Goal: Information Seeking & Learning: Learn about a topic

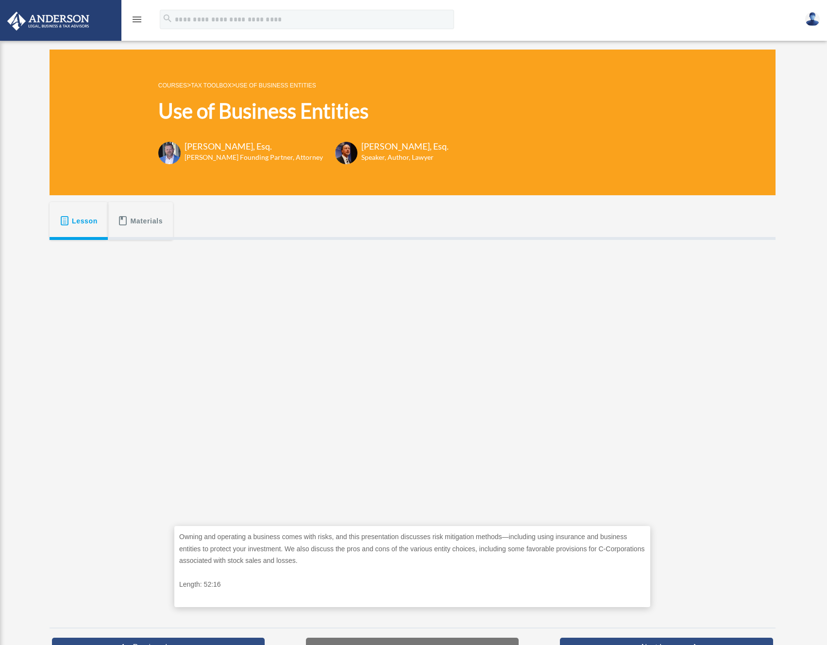
scroll to position [140, 0]
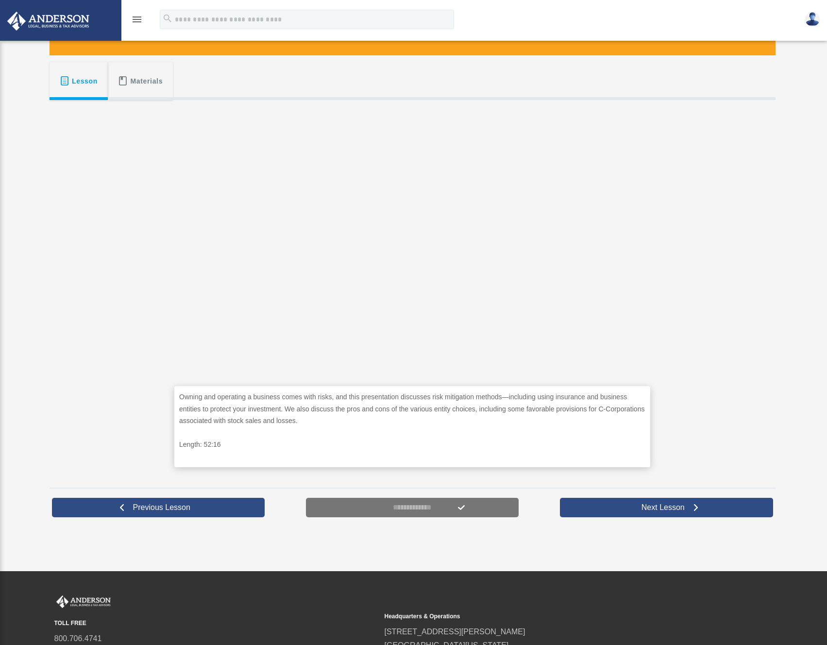
click at [708, 331] on div "Owning and operating a business comes with risks, and this presentation discuss…" at bounding box center [413, 290] width 726 height 381
click at [94, 326] on div "Owning and operating a business comes with risks, and this presentation discuss…" at bounding box center [413, 290] width 726 height 381
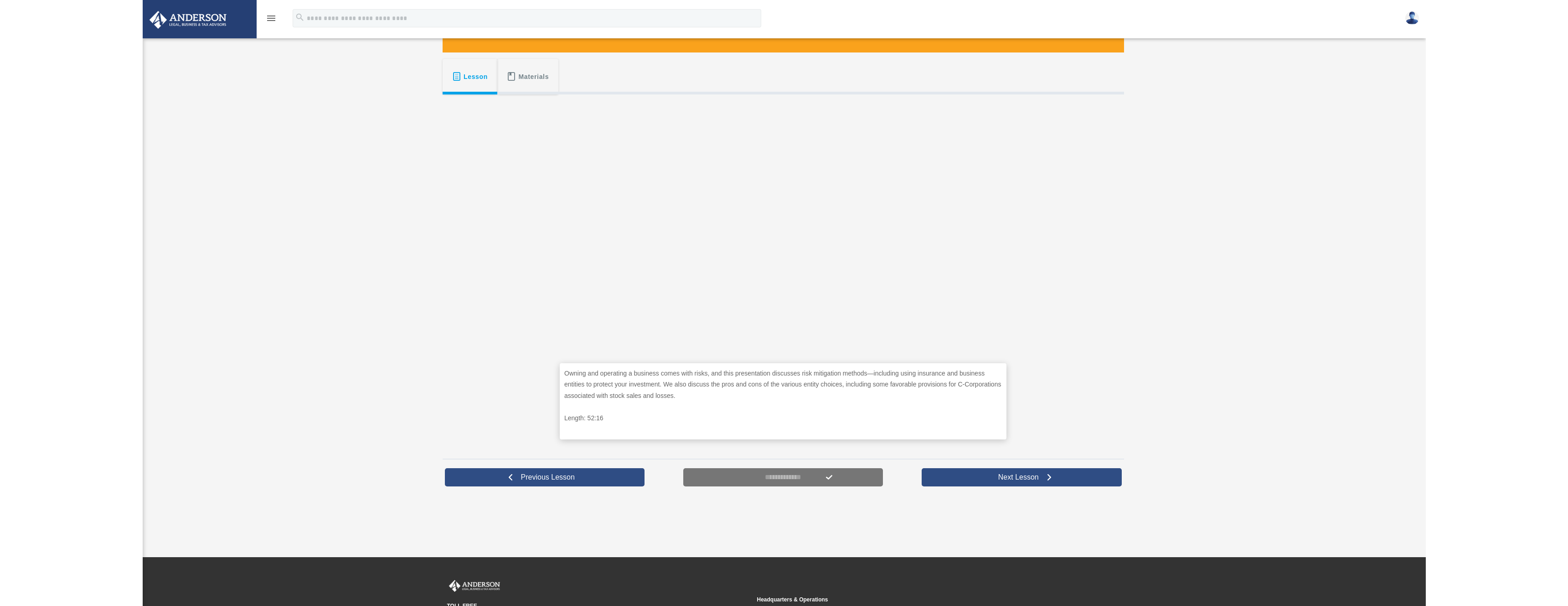
scroll to position [163, 0]
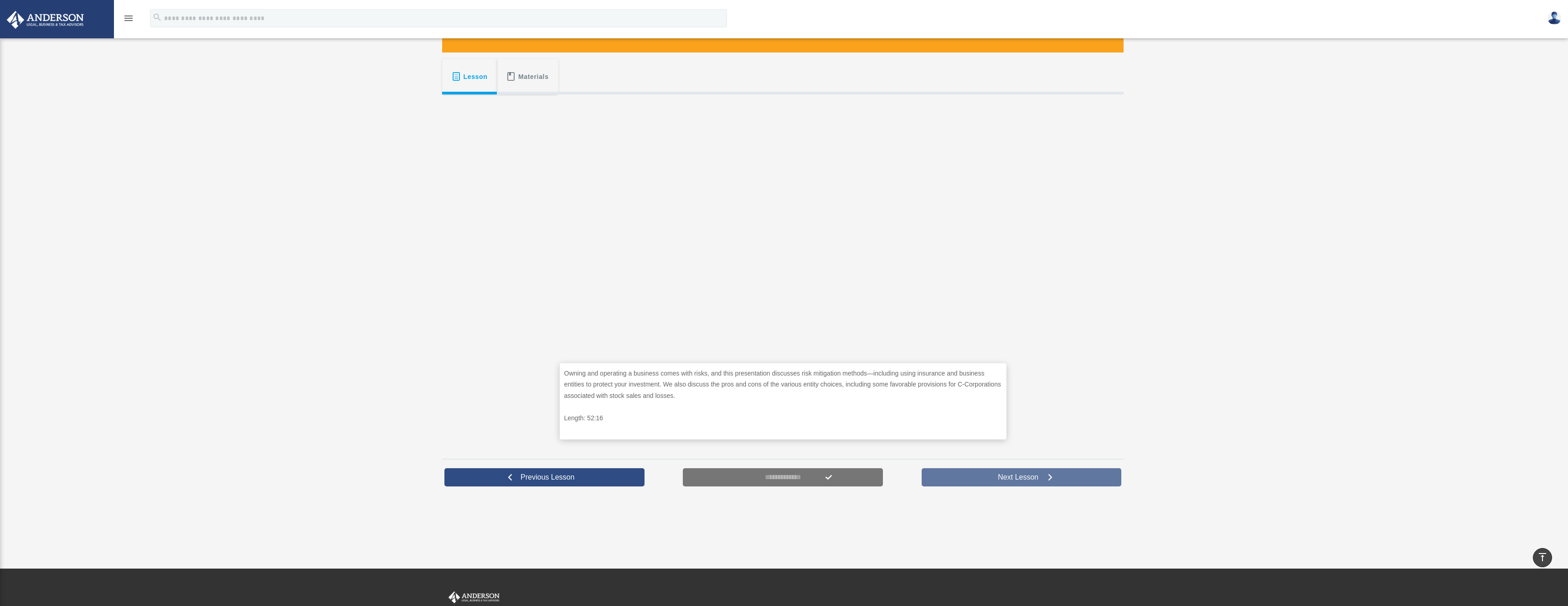
click at [776, 472] on link "Next Lesson" at bounding box center [1022, 476] width 200 height 18
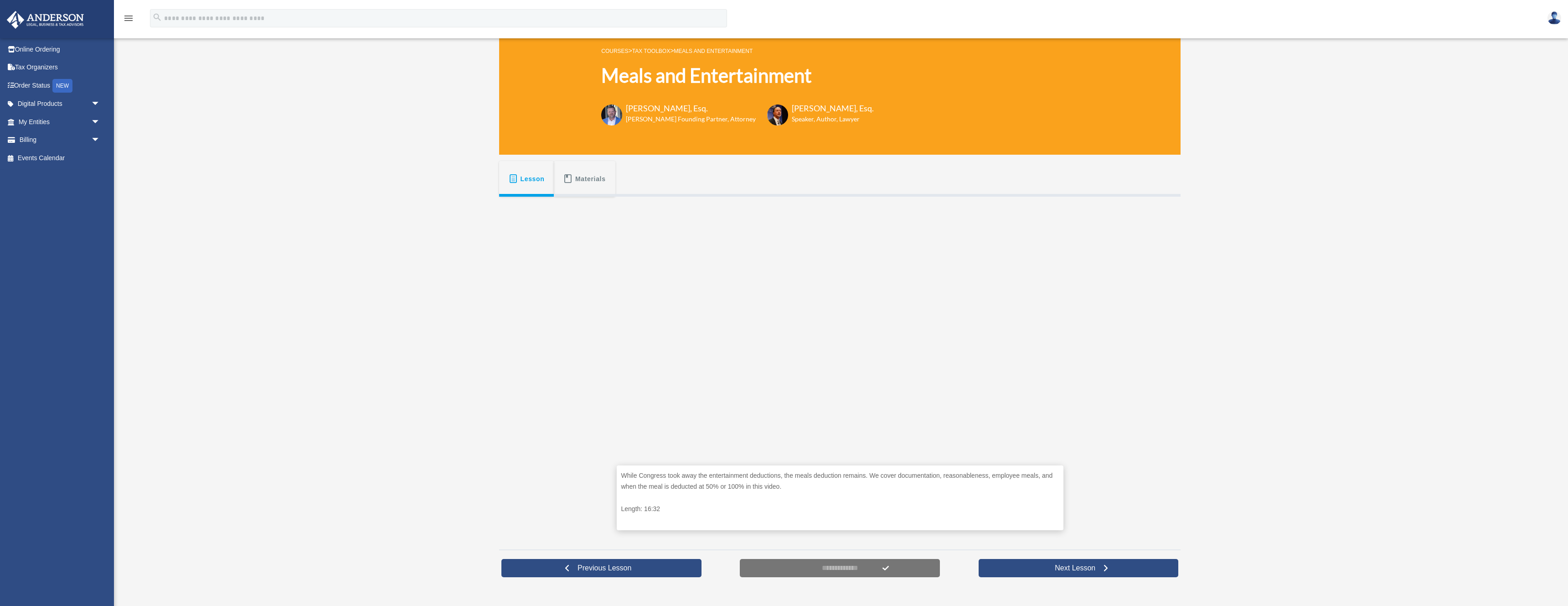
scroll to position [89, 0]
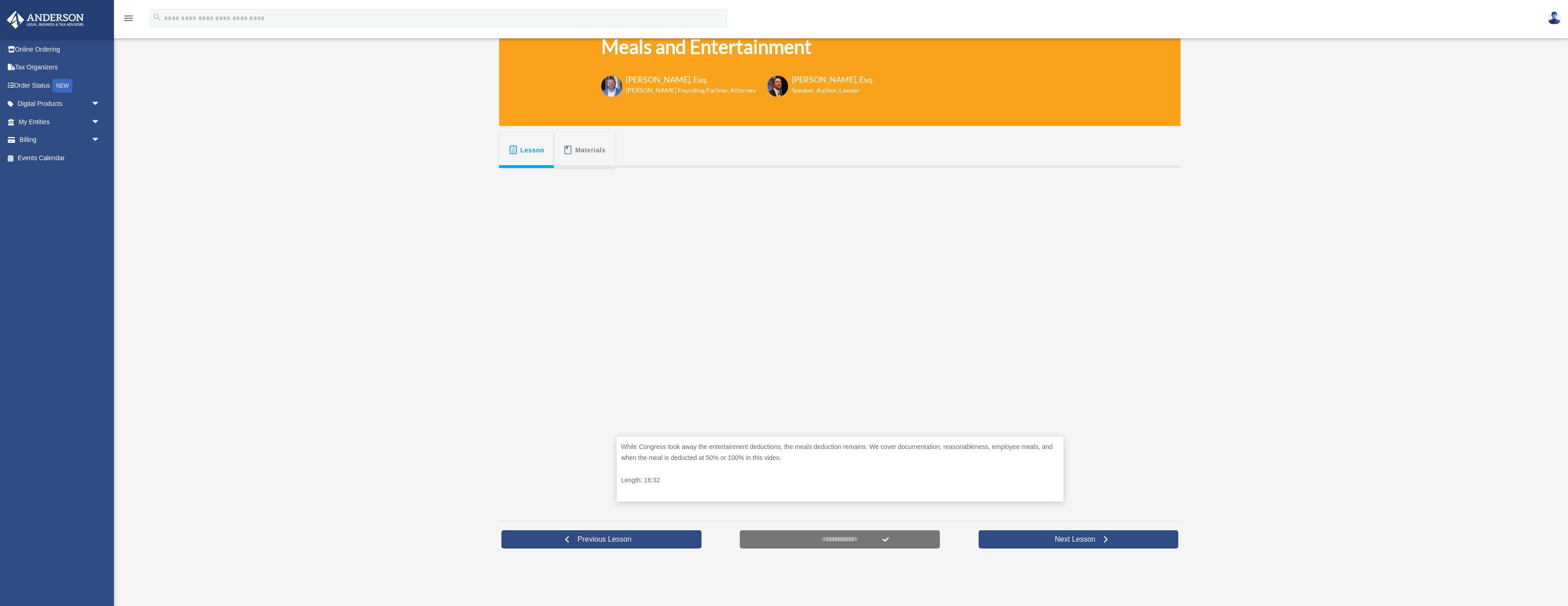
click at [1139, 369] on div "While Congress took away the entertainment deductions, the meals deduction rema…" at bounding box center [840, 341] width 682 height 347
click at [1056, 541] on span "Next Lesson" at bounding box center [1075, 539] width 55 height 9
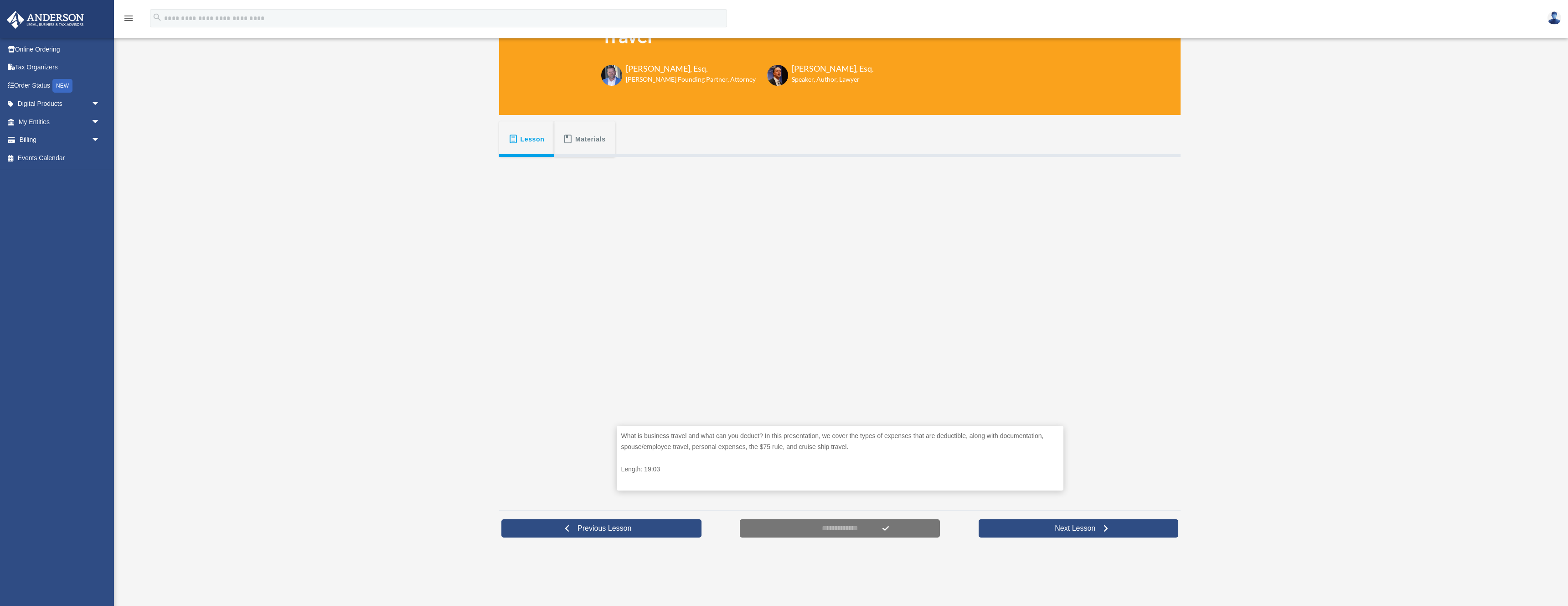
scroll to position [101, 0]
click at [1076, 528] on span "Next Lesson" at bounding box center [1075, 527] width 55 height 9
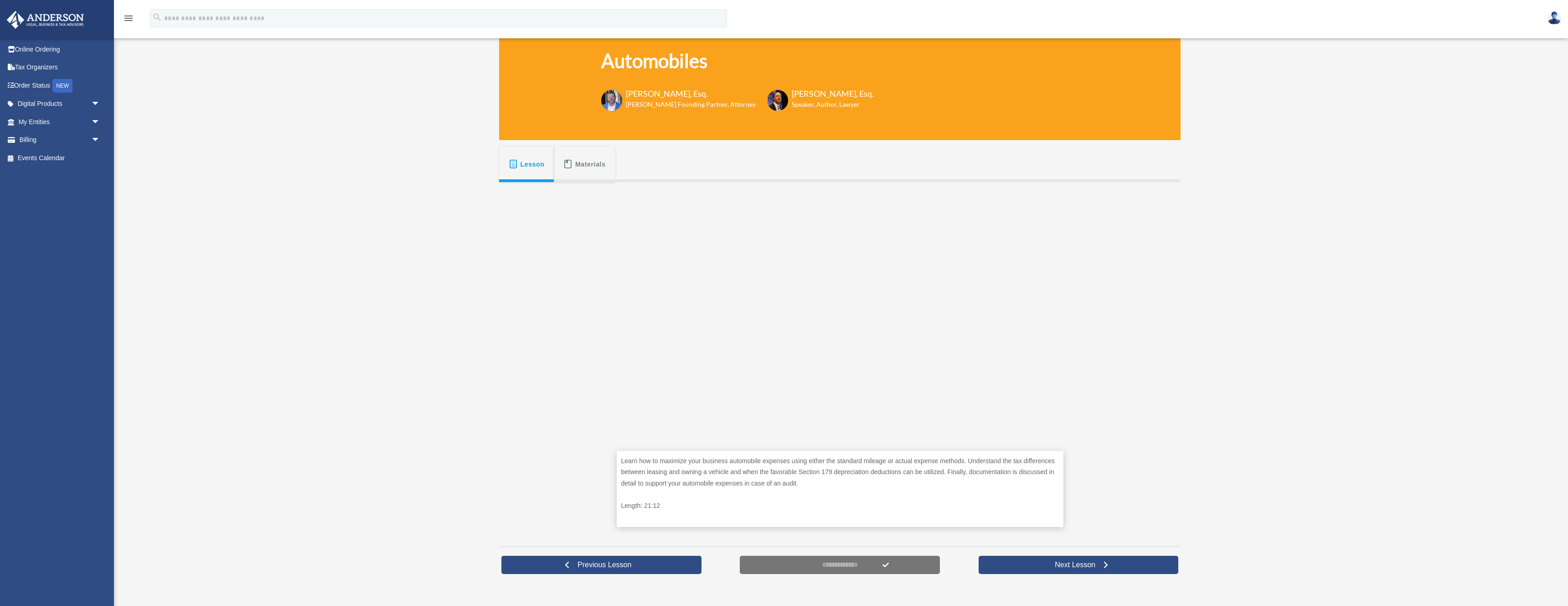
scroll to position [82, 0]
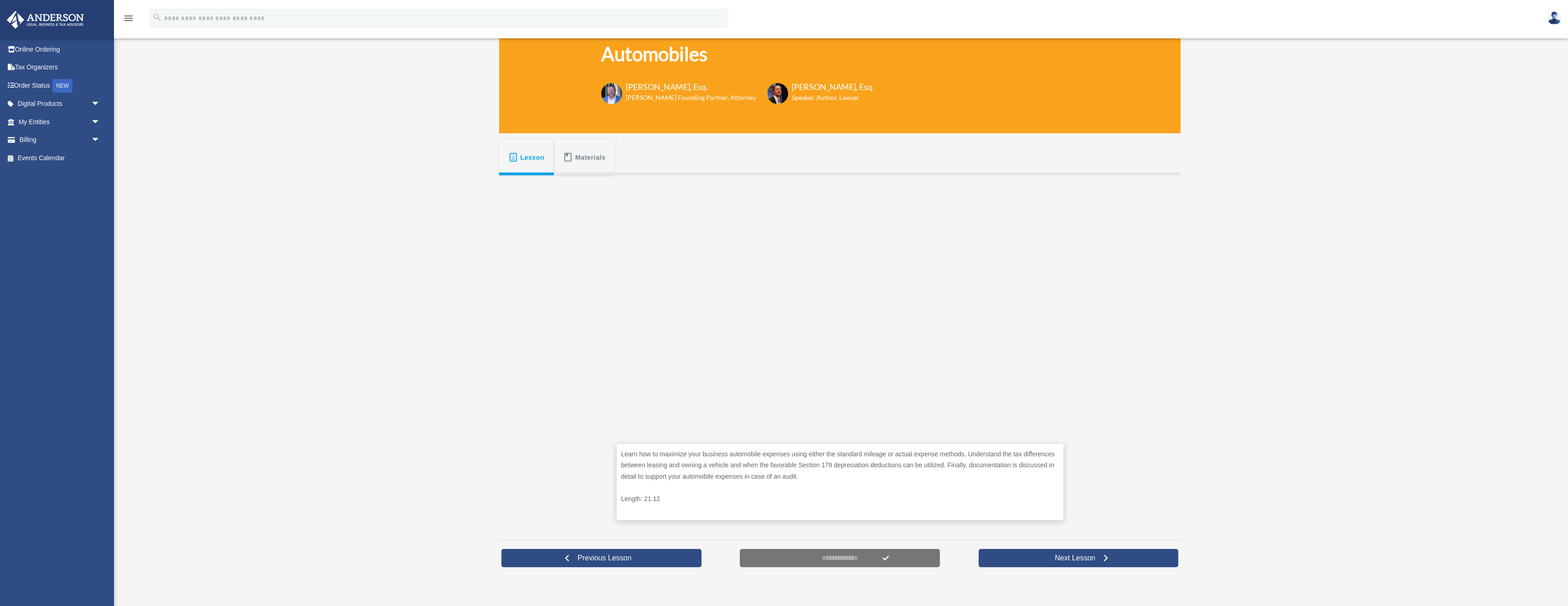
click at [1204, 274] on div "Automobiles linayi0527@gmail.com Sign Out linayi0527@gmail.com Online Ordering …" at bounding box center [784, 284] width 1568 height 606
click at [516, 258] on div "Learn how to maximize your business automobile expenses using either the standa…" at bounding box center [840, 353] width 682 height 358
click at [1067, 564] on link "Next Lesson" at bounding box center [1078, 557] width 200 height 18
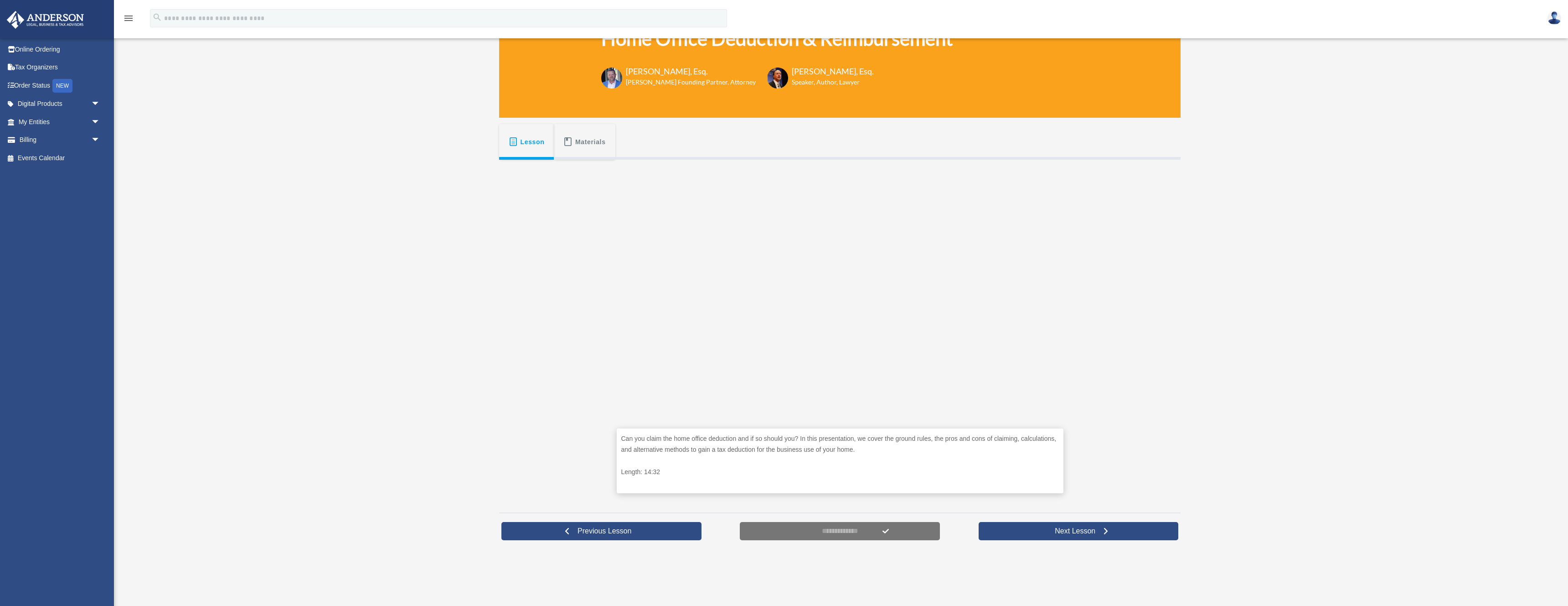
scroll to position [109, 0]
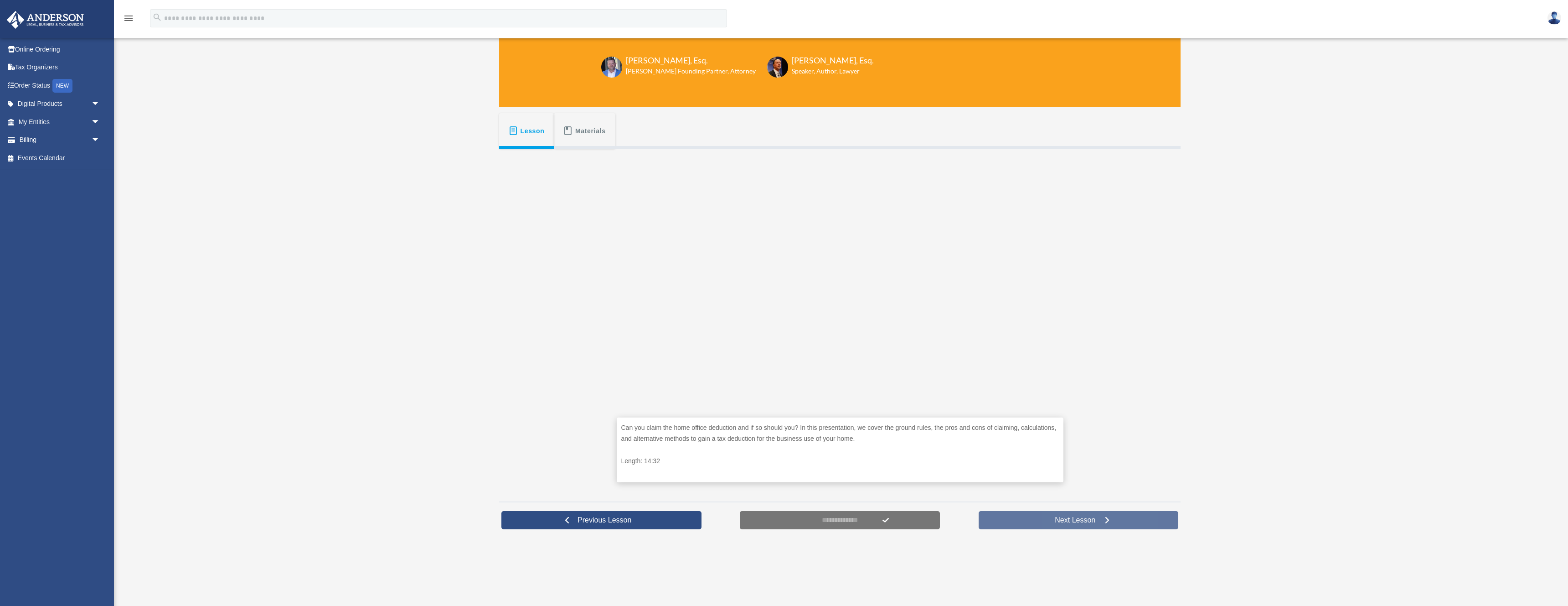
click at [1066, 515] on link "Next Lesson" at bounding box center [1078, 520] width 200 height 18
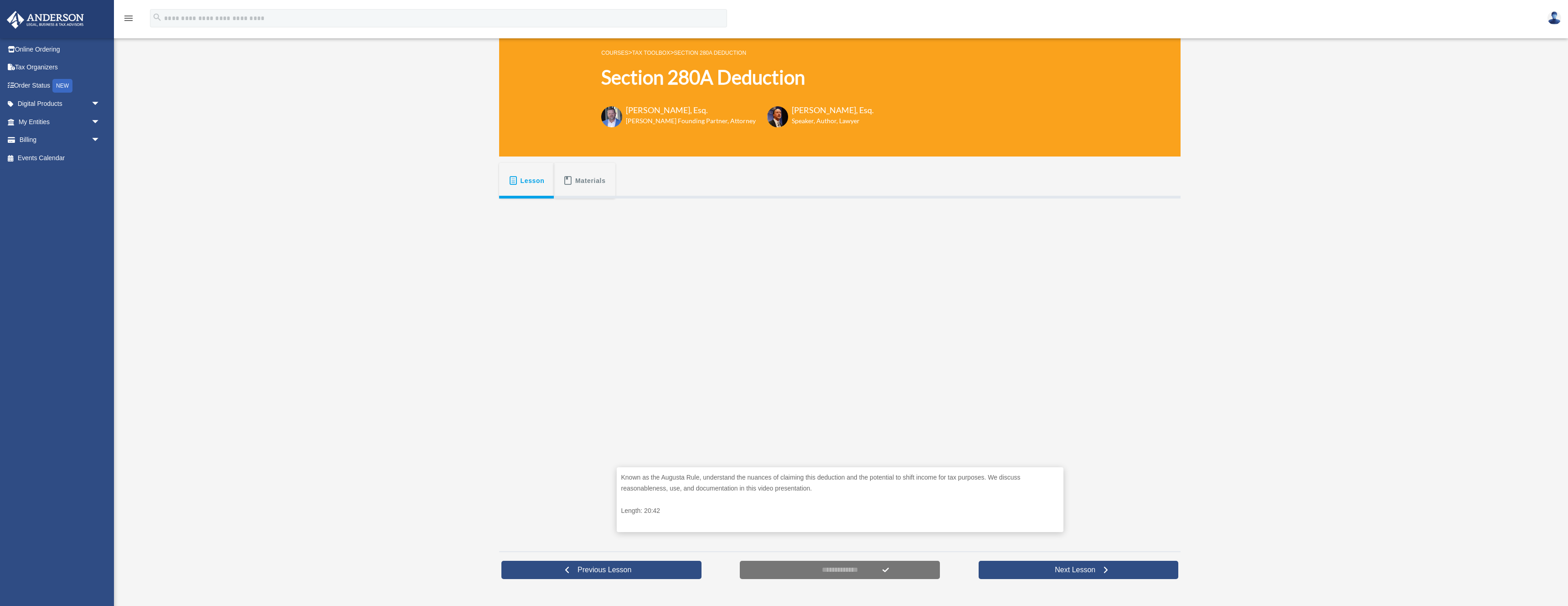
scroll to position [59, 0]
click at [693, 75] on h1 "Section 280A Deduction" at bounding box center [737, 76] width 272 height 27
copy div "Section 280A Deduction"
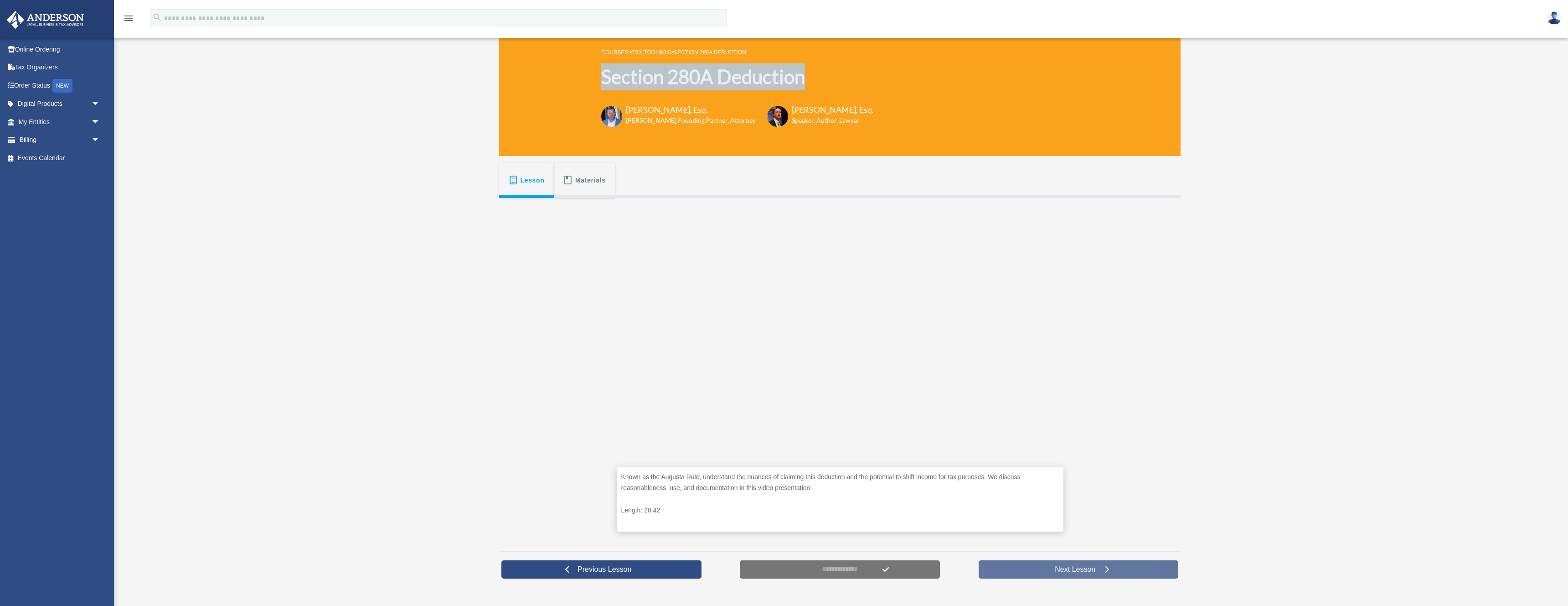
click at [1053, 571] on span "Next Lesson" at bounding box center [1075, 569] width 55 height 9
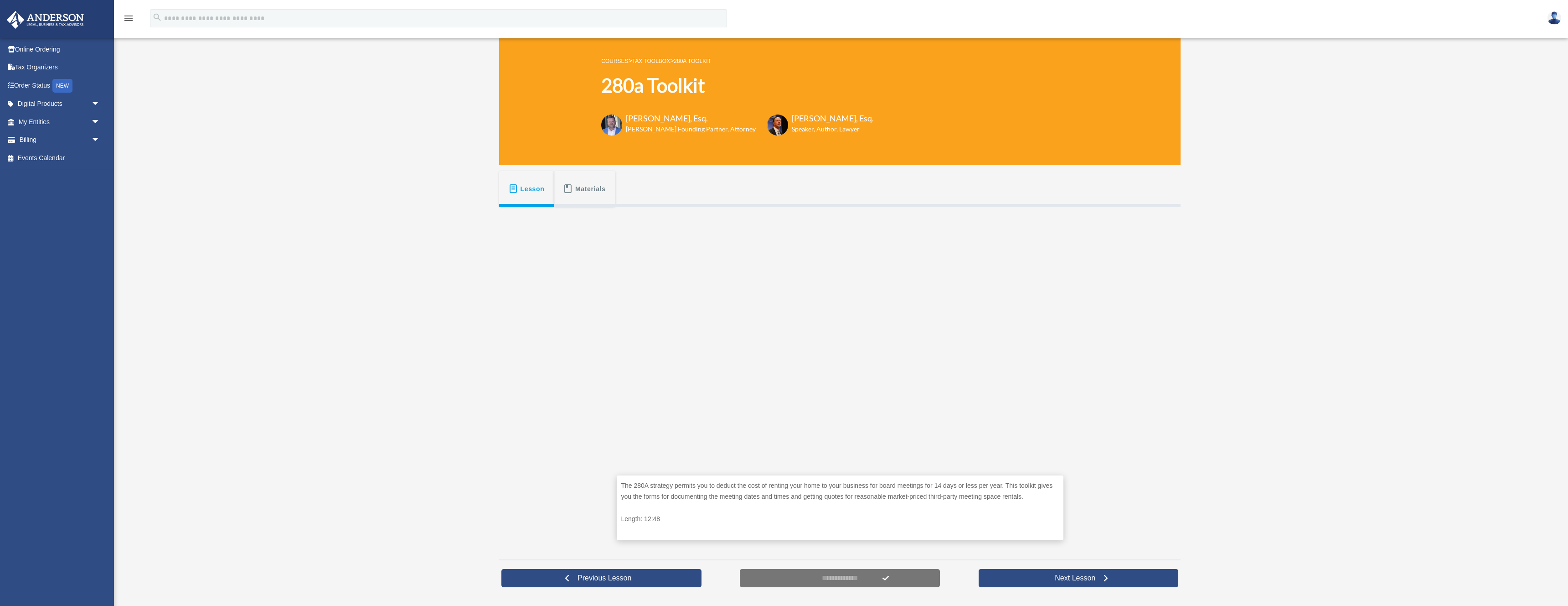
scroll to position [49, 0]
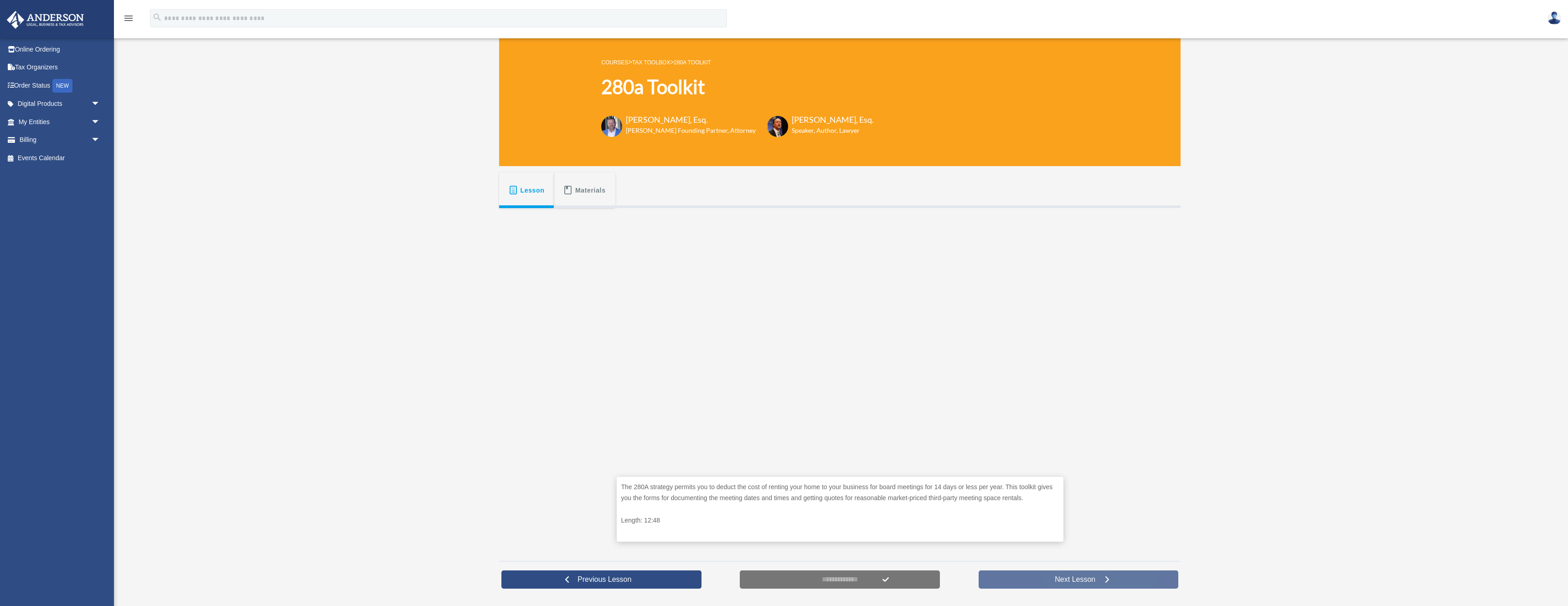
click at [1083, 583] on span "Next Lesson" at bounding box center [1075, 580] width 55 height 9
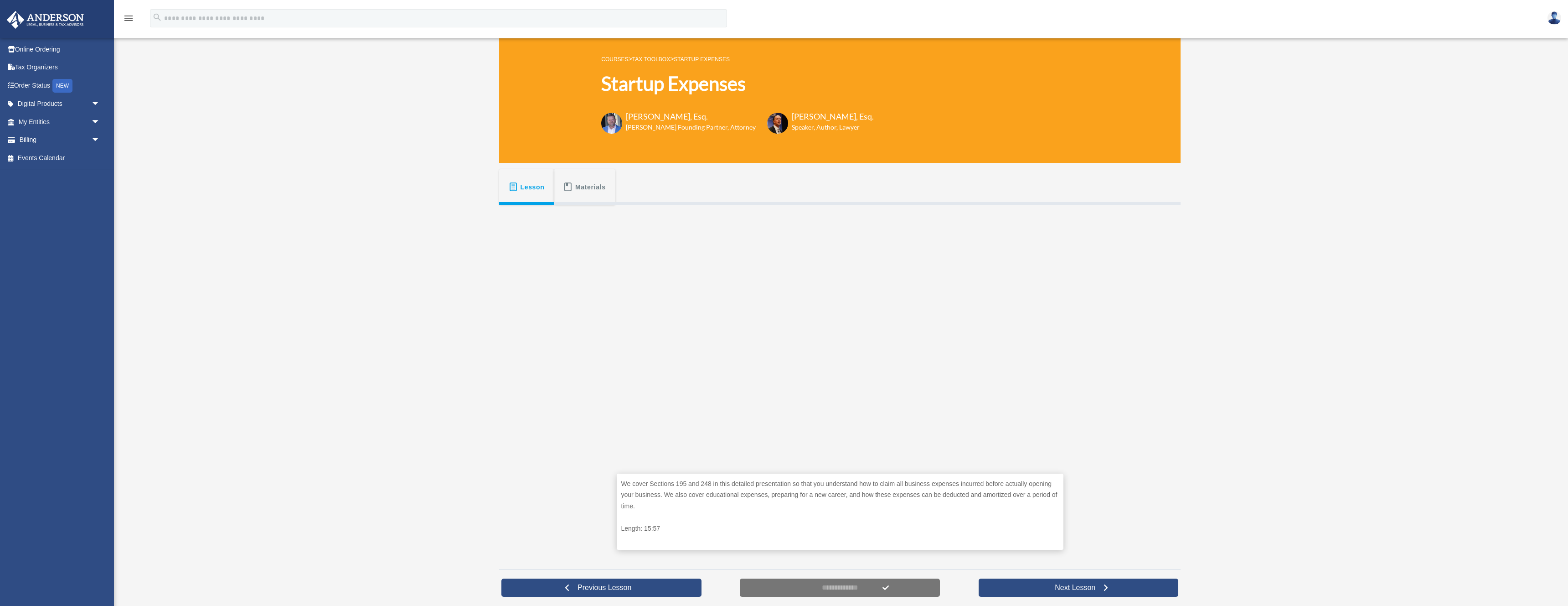
scroll to position [57, 0]
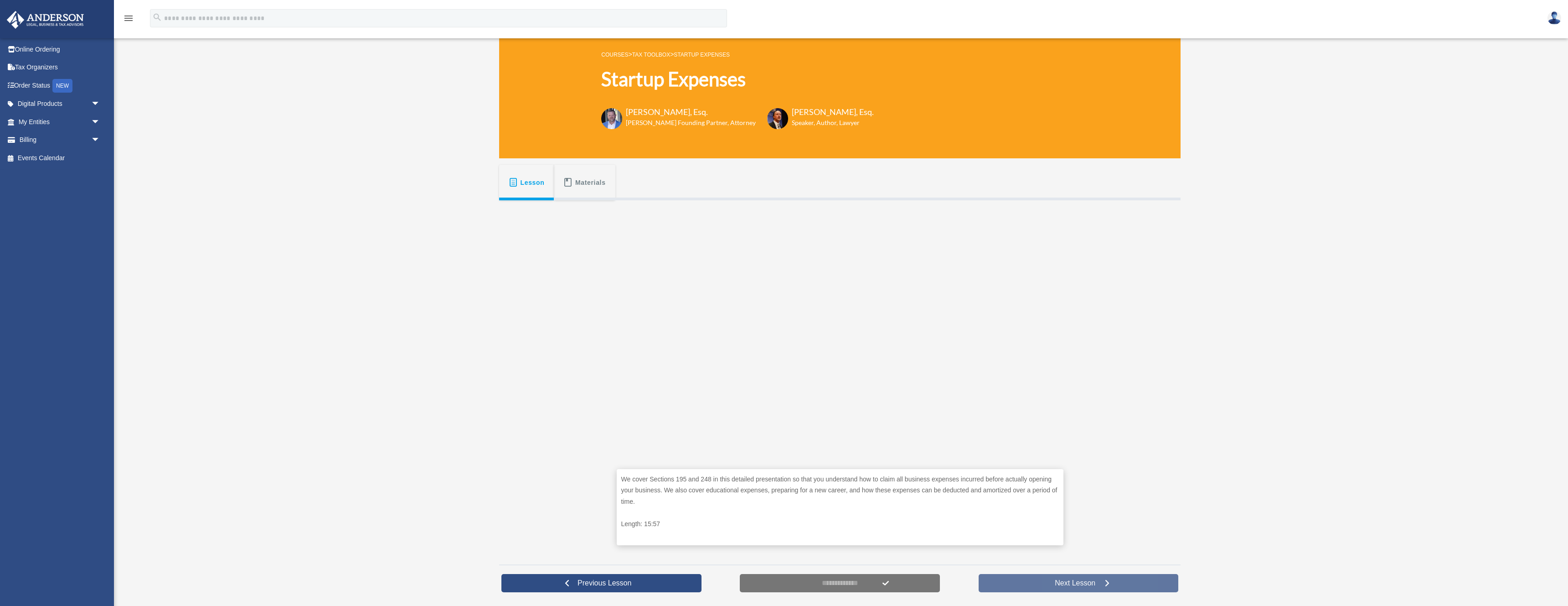
click at [1035, 584] on link "Next Lesson" at bounding box center [1078, 583] width 200 height 18
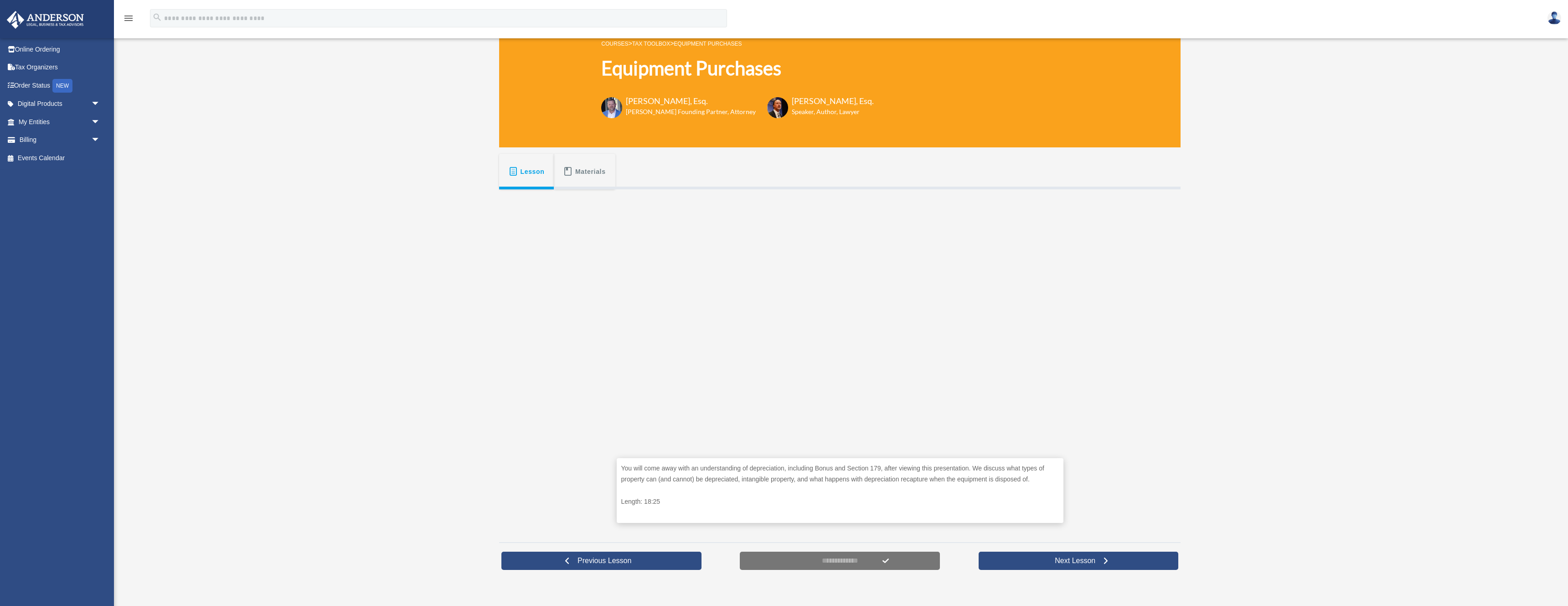
scroll to position [69, 0]
click at [1067, 564] on span "Next Lesson" at bounding box center [1075, 560] width 55 height 9
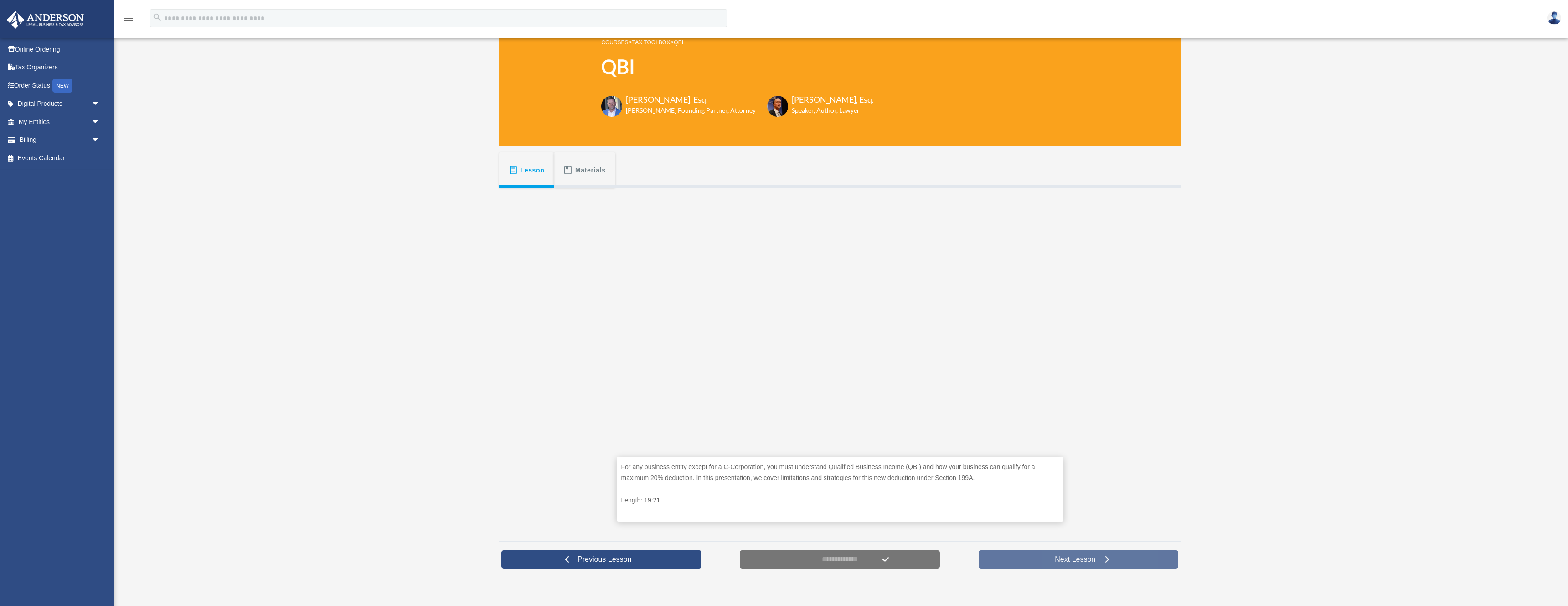
click at [1007, 560] on link "Next Lesson" at bounding box center [1078, 558] width 200 height 18
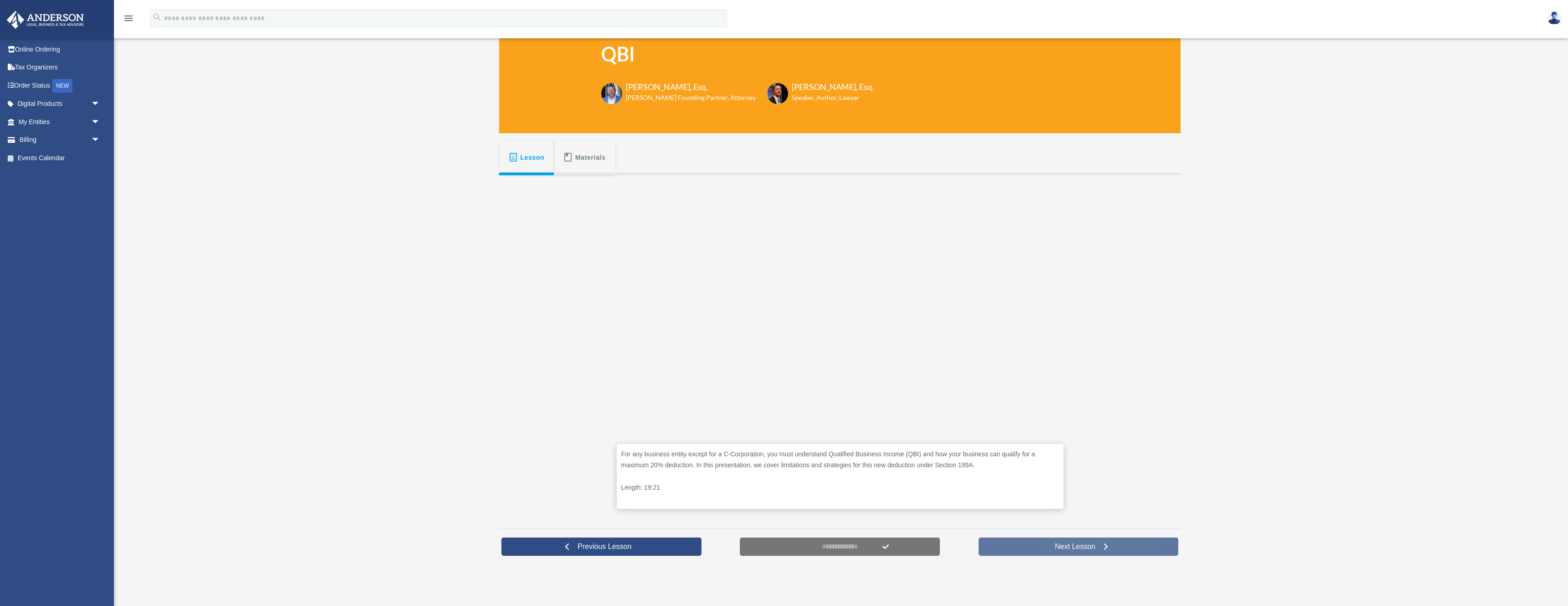
scroll to position [83, 0]
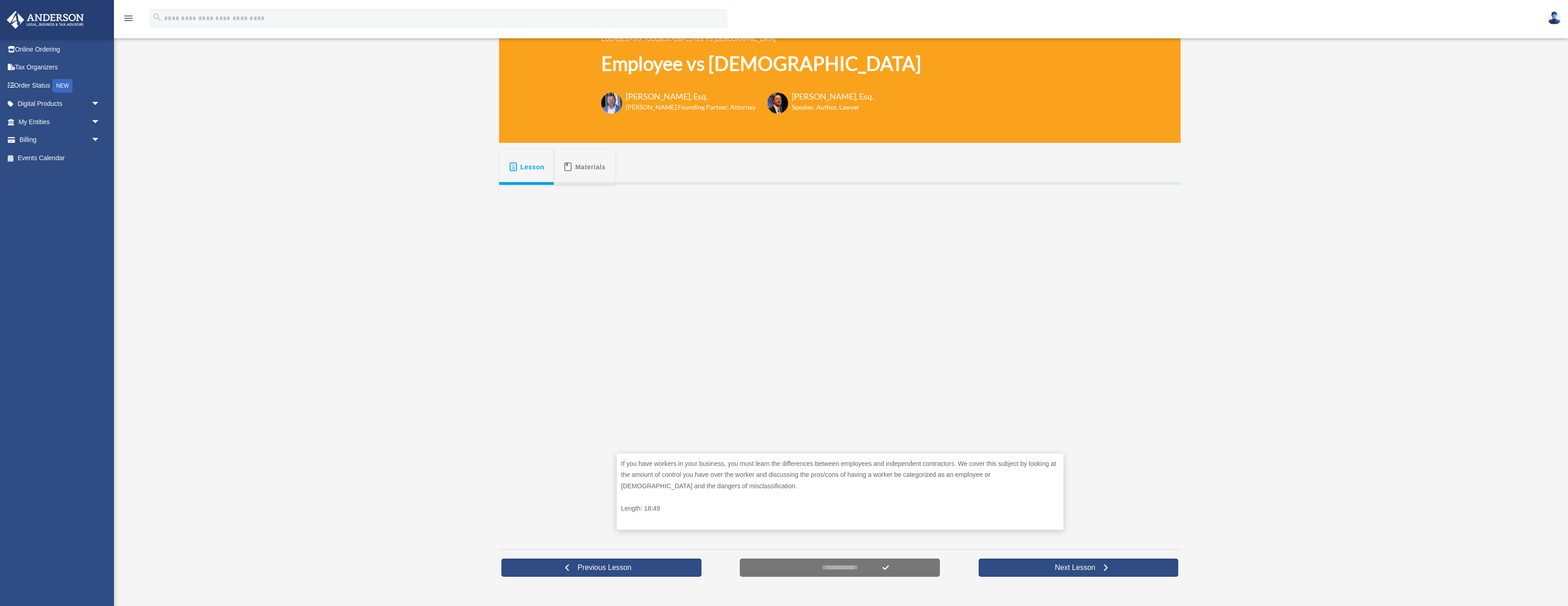
scroll to position [76, 0]
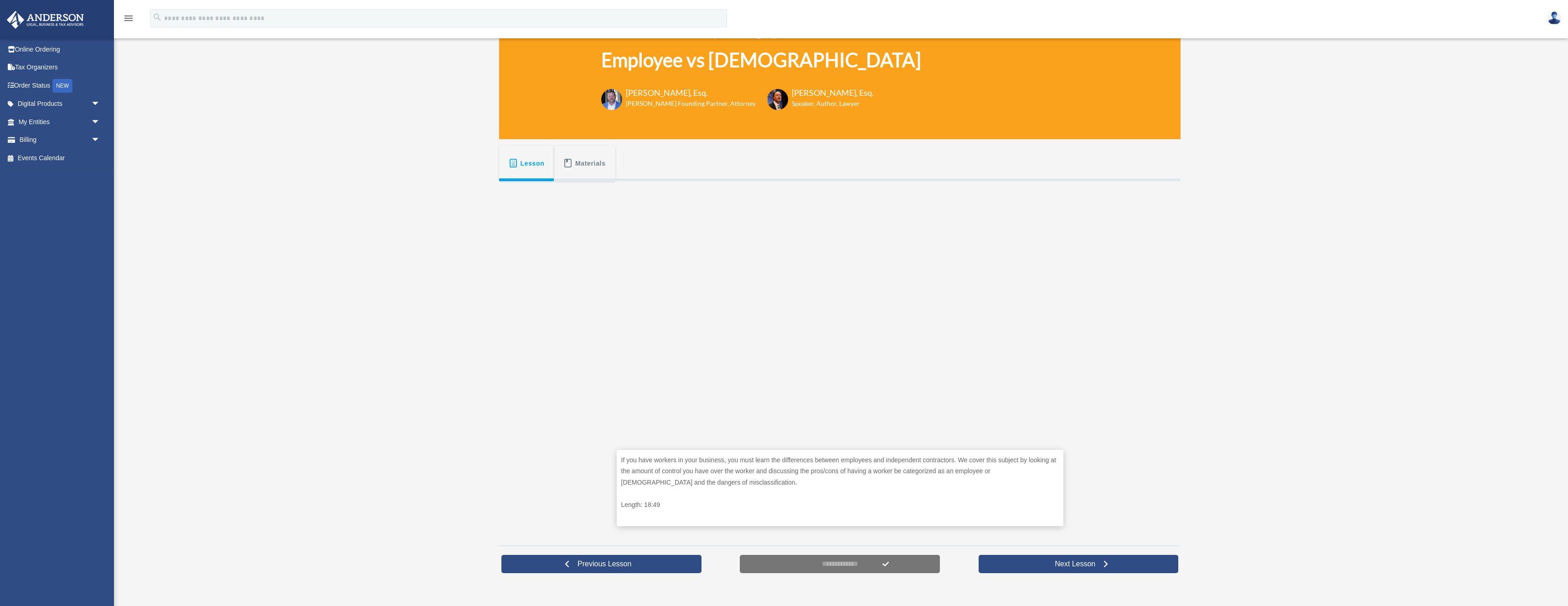
click at [851, 482] on p "If you have workers in your business, you must learn the differences between em…" at bounding box center [840, 472] width 438 height 34
click at [586, 167] on span "Materials" at bounding box center [591, 163] width 31 height 16
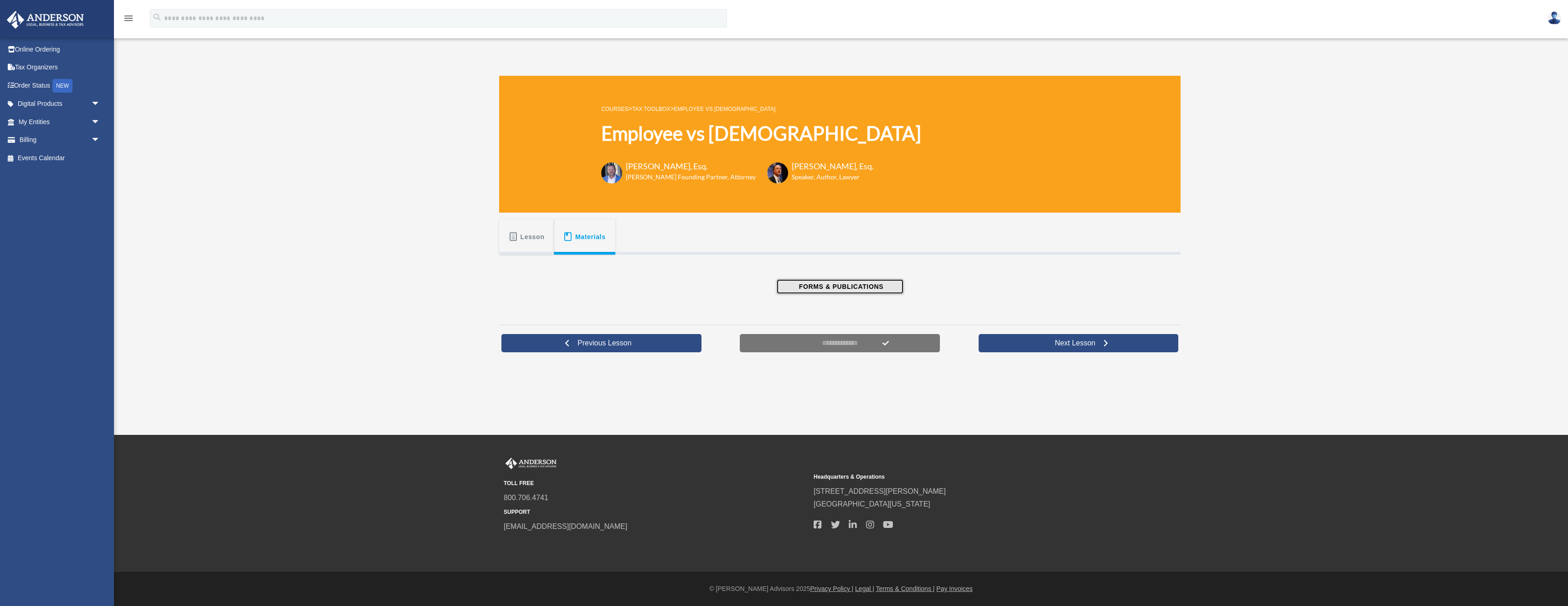
click at [816, 287] on span "FORMS & PUBLICATIONS" at bounding box center [839, 287] width 87 height 9
click at [527, 234] on span "Lesson" at bounding box center [532, 236] width 24 height 16
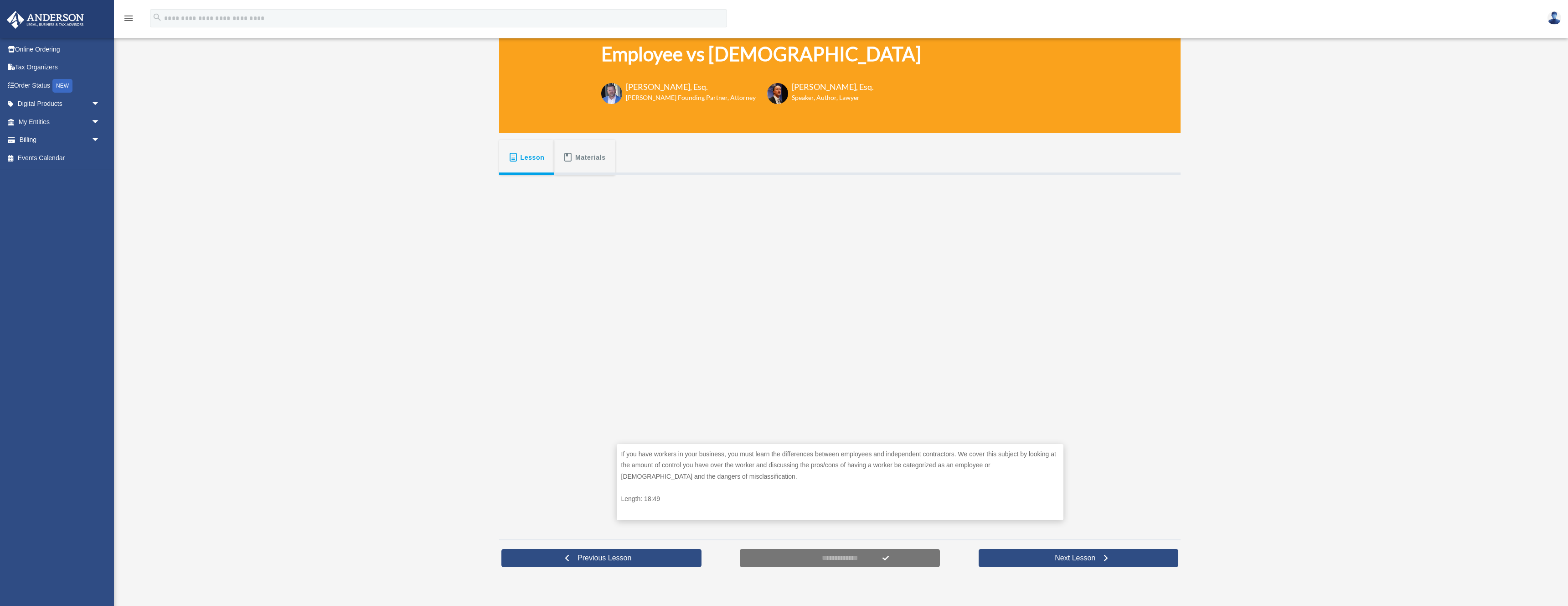
scroll to position [84, 0]
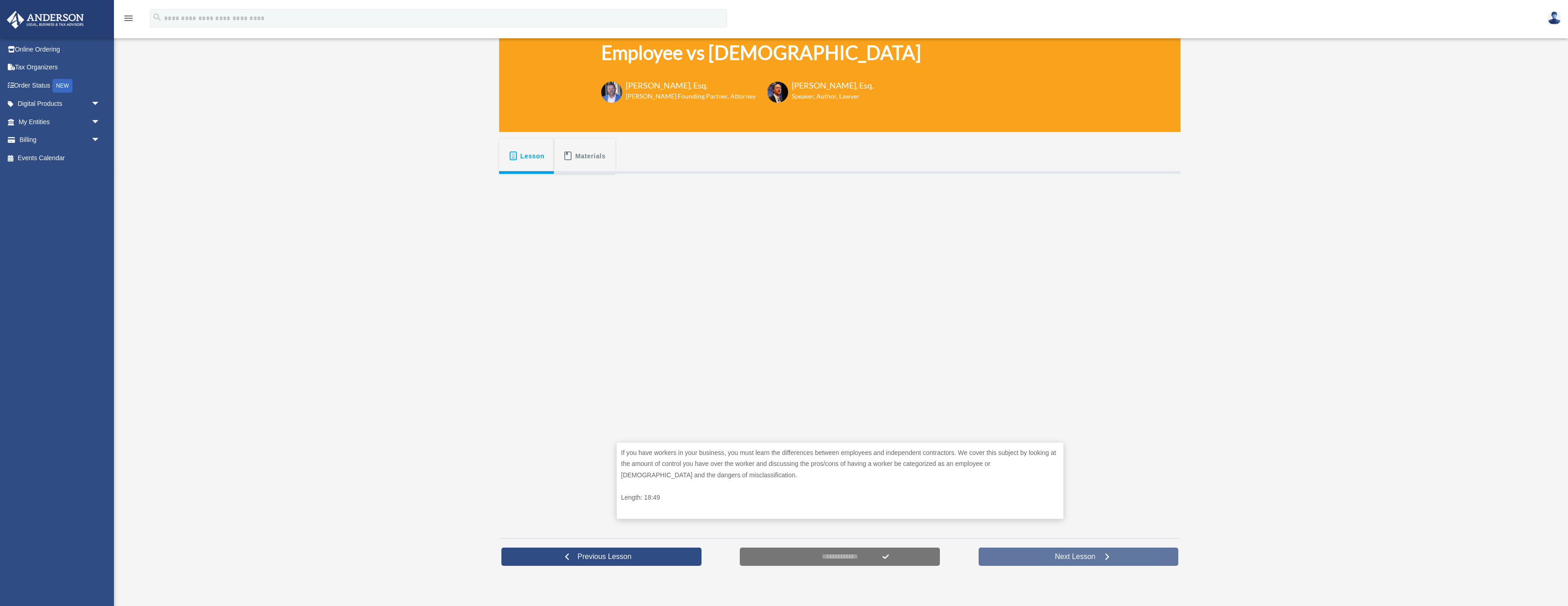
click at [1050, 560] on span "Next Lesson" at bounding box center [1075, 556] width 55 height 9
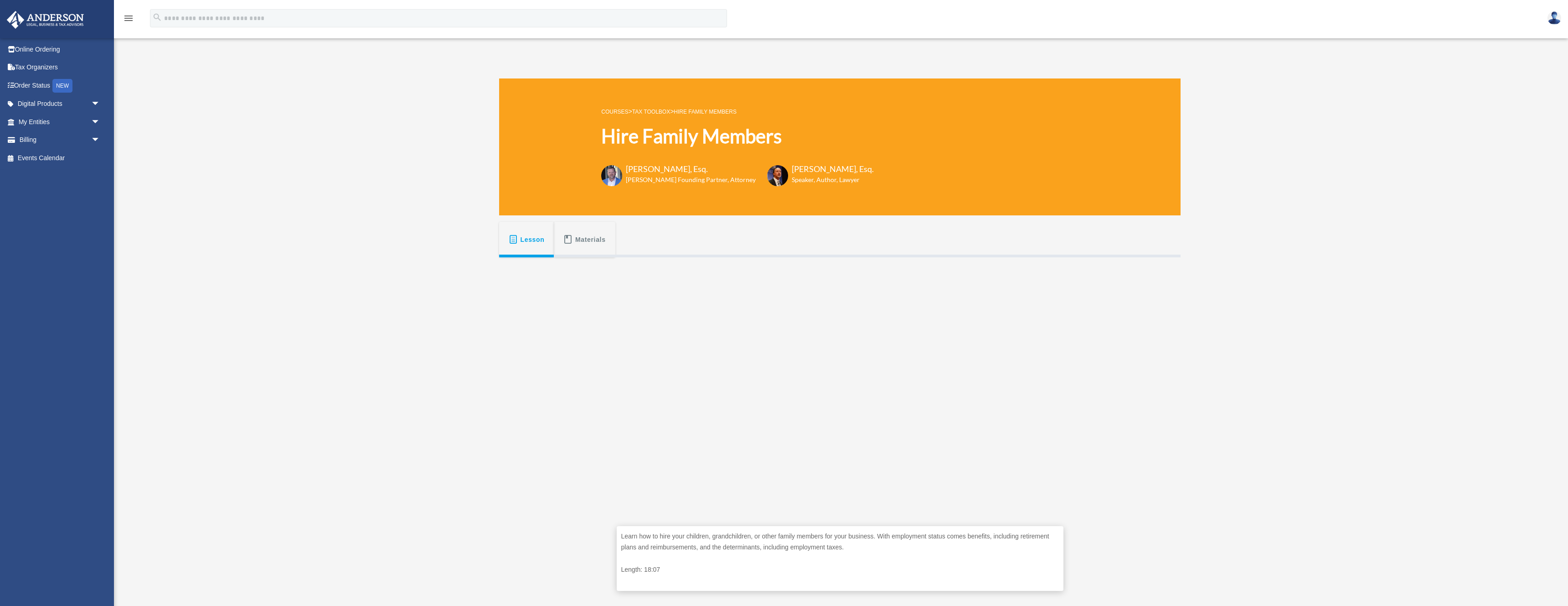
click at [1241, 357] on div "Hire Family Members [EMAIL_ADDRESS][DOMAIN_NAME] Sign Out [EMAIL_ADDRESS][DOMAI…" at bounding box center [784, 360] width 1568 height 595
